Goal: Task Accomplishment & Management: Use online tool/utility

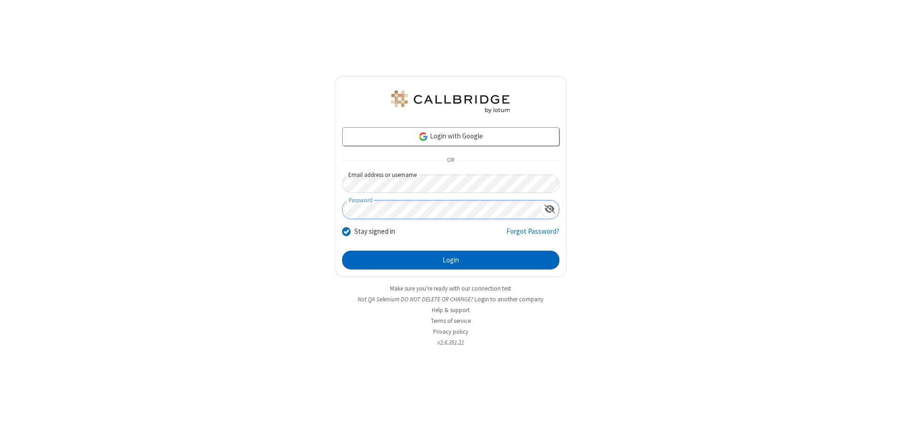
click at [451, 260] on button "Login" at bounding box center [450, 260] width 217 height 19
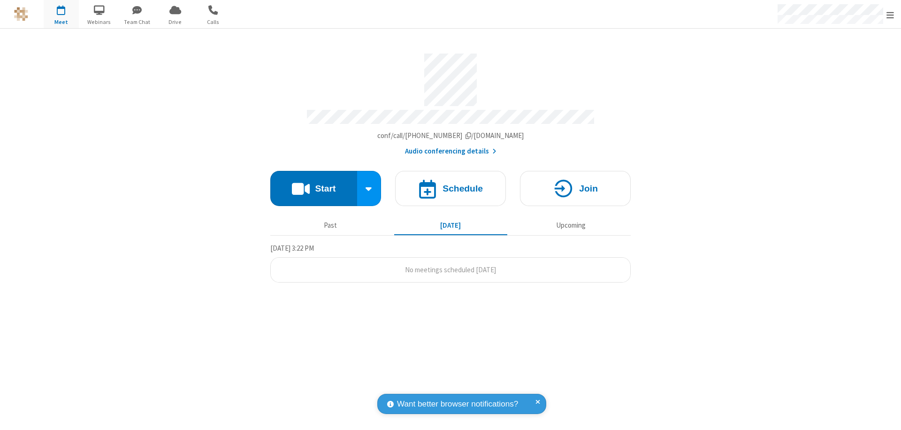
click at [314, 184] on button "Start" at bounding box center [313, 188] width 87 height 35
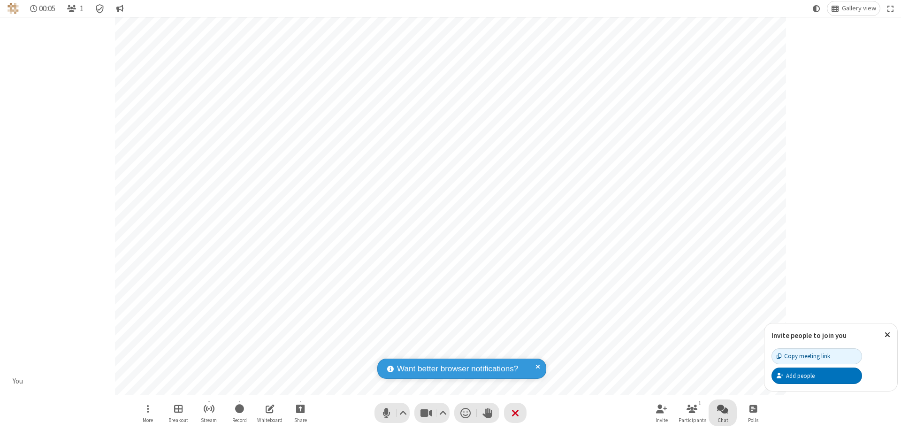
click at [723, 408] on span "Open chat" at bounding box center [722, 409] width 11 height 12
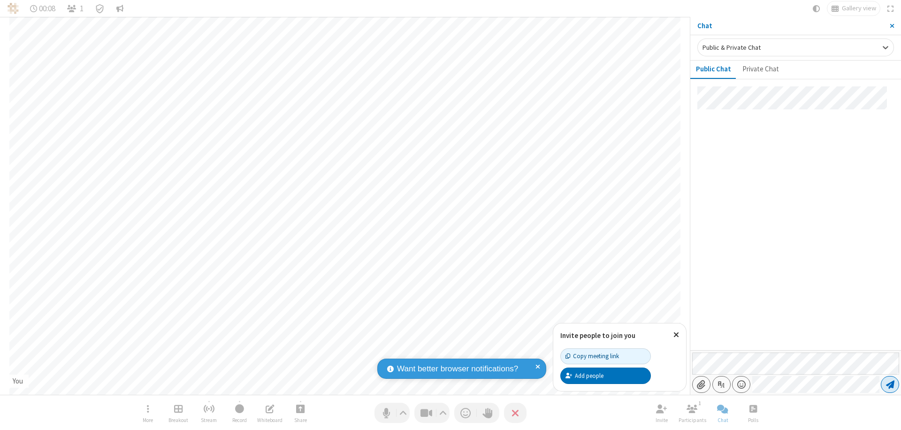
click at [890, 384] on span "Send message" at bounding box center [890, 384] width 8 height 9
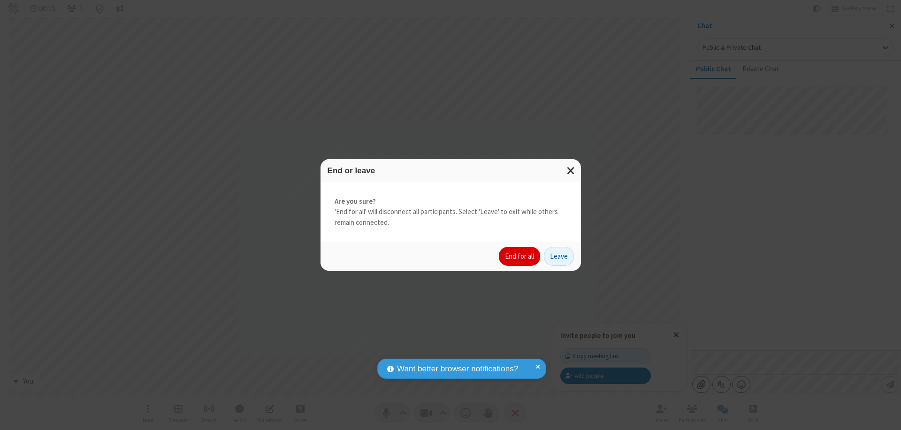
click at [520, 256] on button "End for all" at bounding box center [519, 256] width 41 height 19
